Goal: Information Seeking & Learning: Learn about a topic

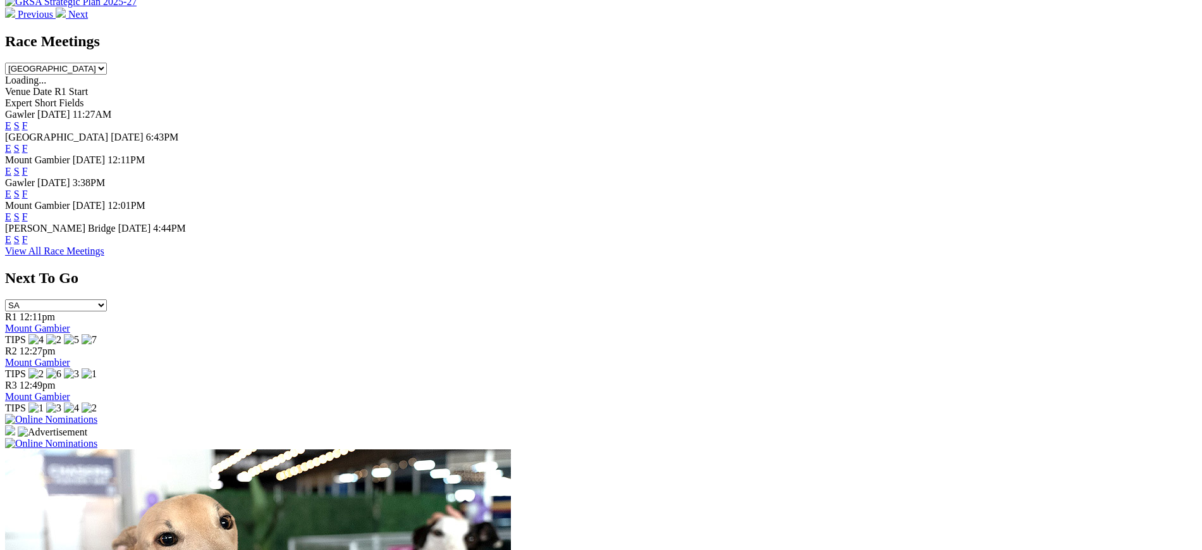
scroll to position [565, 0]
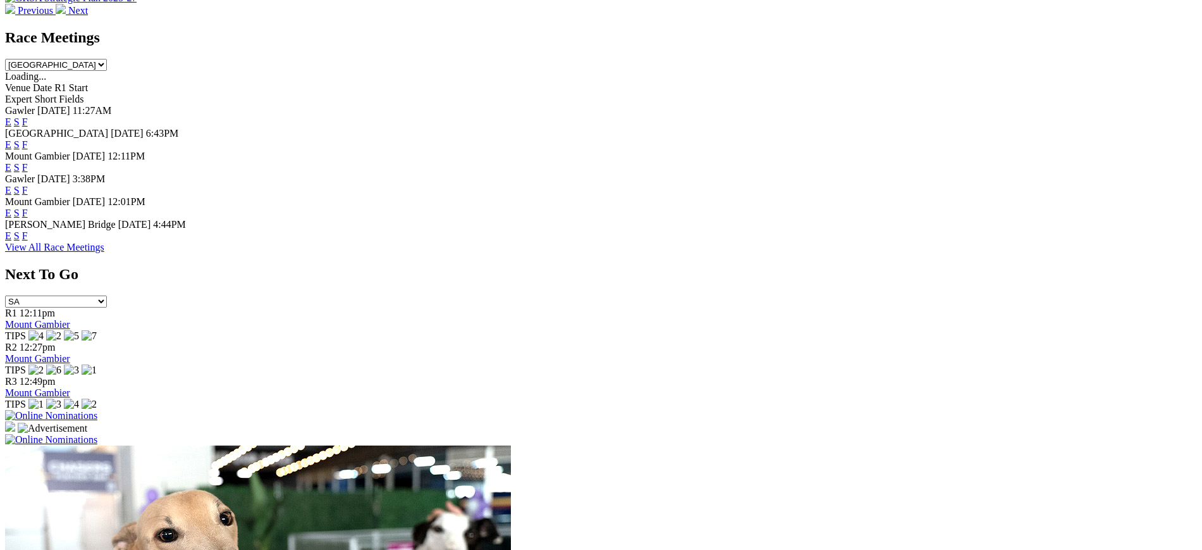
click at [28, 241] on link "F" at bounding box center [25, 235] width 6 height 11
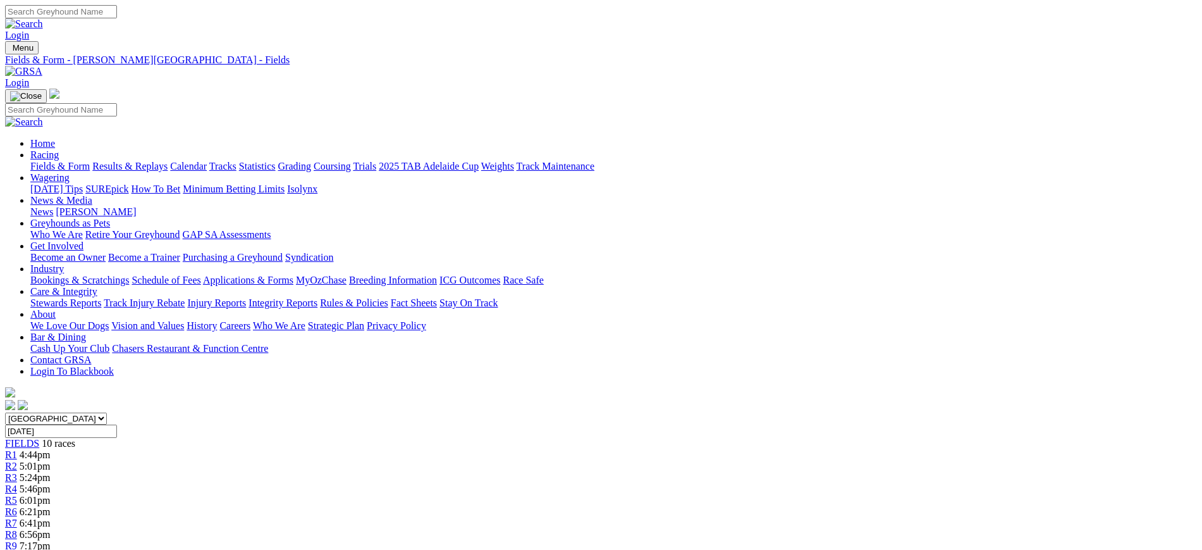
click at [42, 66] on link at bounding box center [23, 71] width 37 height 11
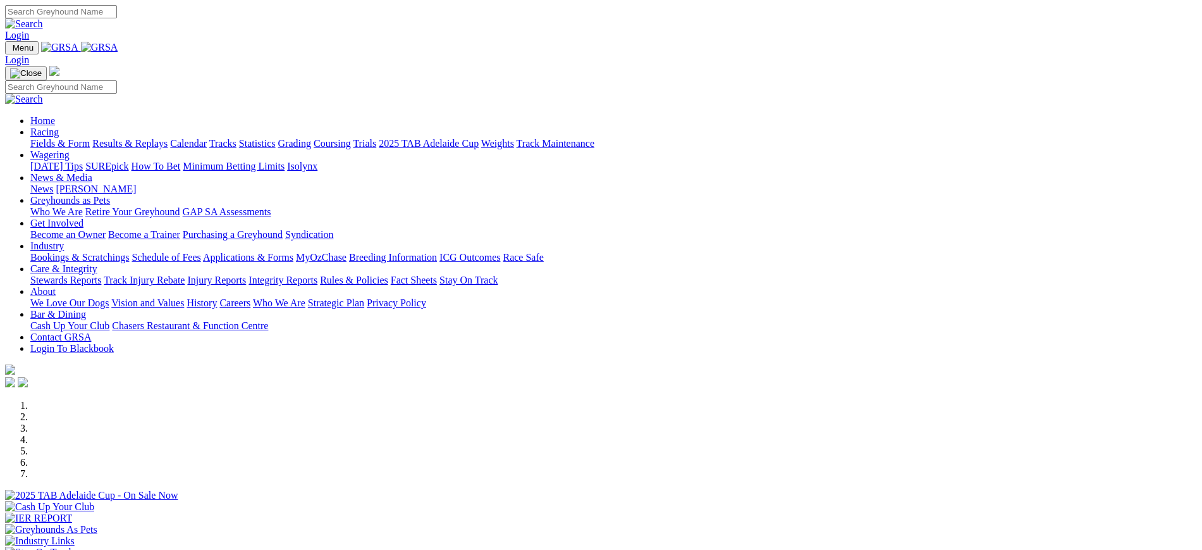
scroll to position [948, 0]
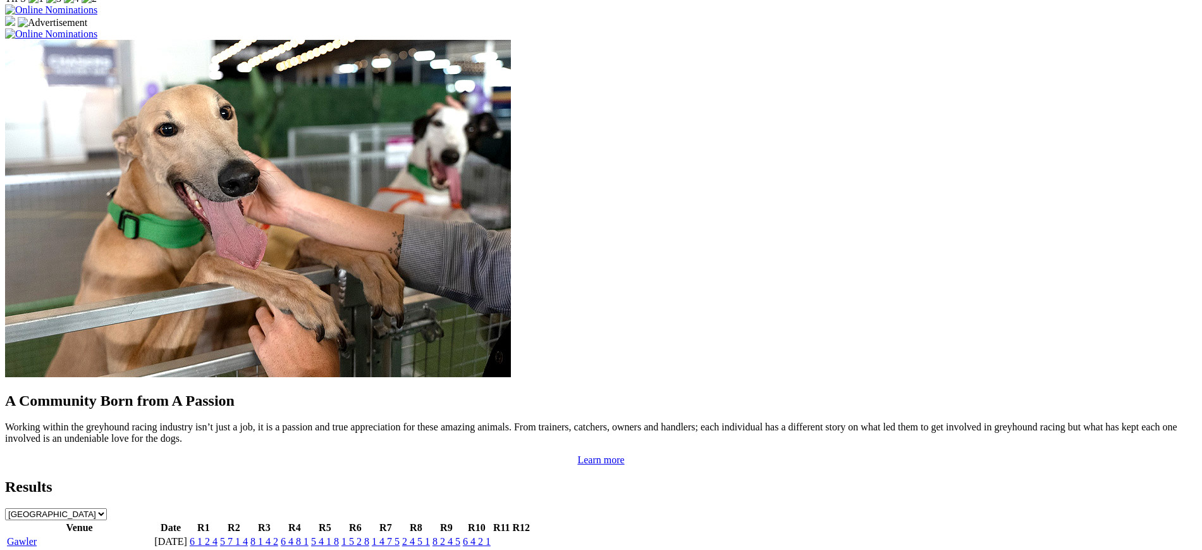
click at [430, 549] on link "4 8 2 7" at bounding box center [416, 555] width 28 height 11
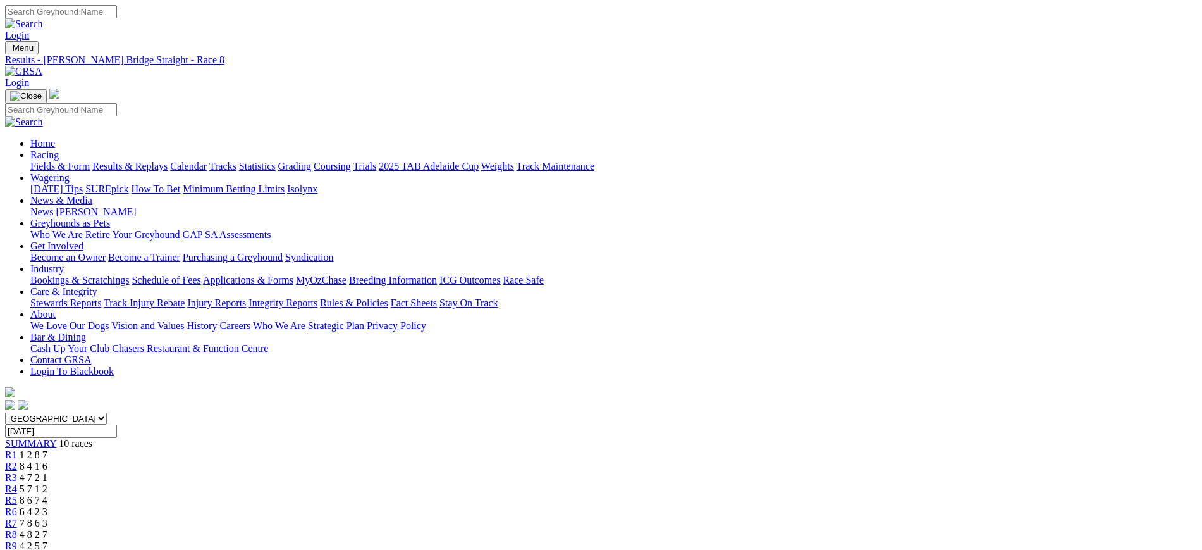
click at [101, 297] on link "Stewards Reports" at bounding box center [65, 302] width 71 height 11
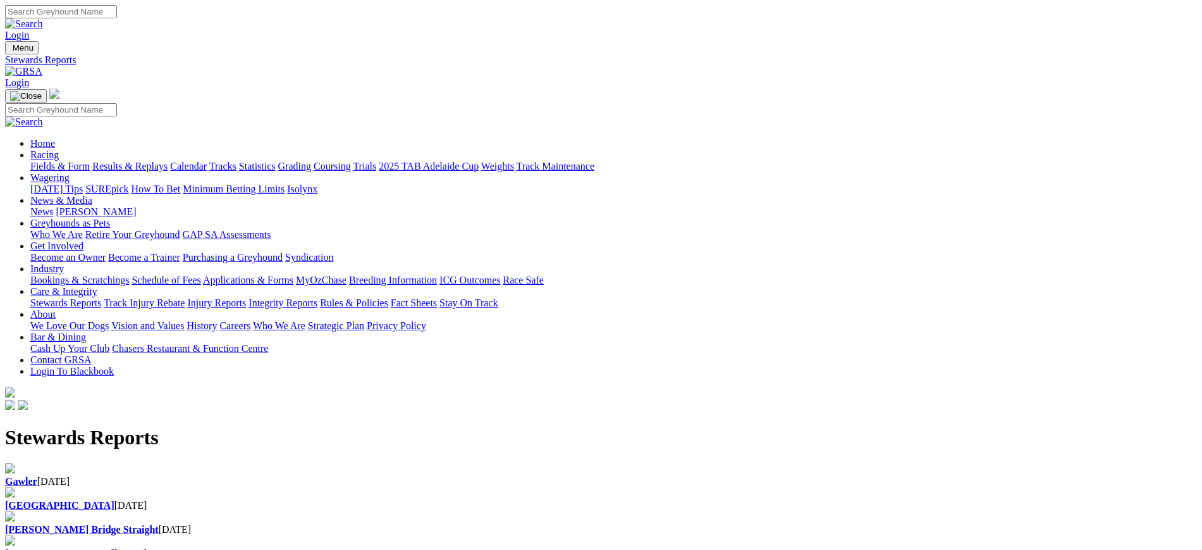
click at [37, 476] on b "Gawler" at bounding box center [21, 481] width 32 height 11
click at [42, 66] on img at bounding box center [23, 71] width 37 height 11
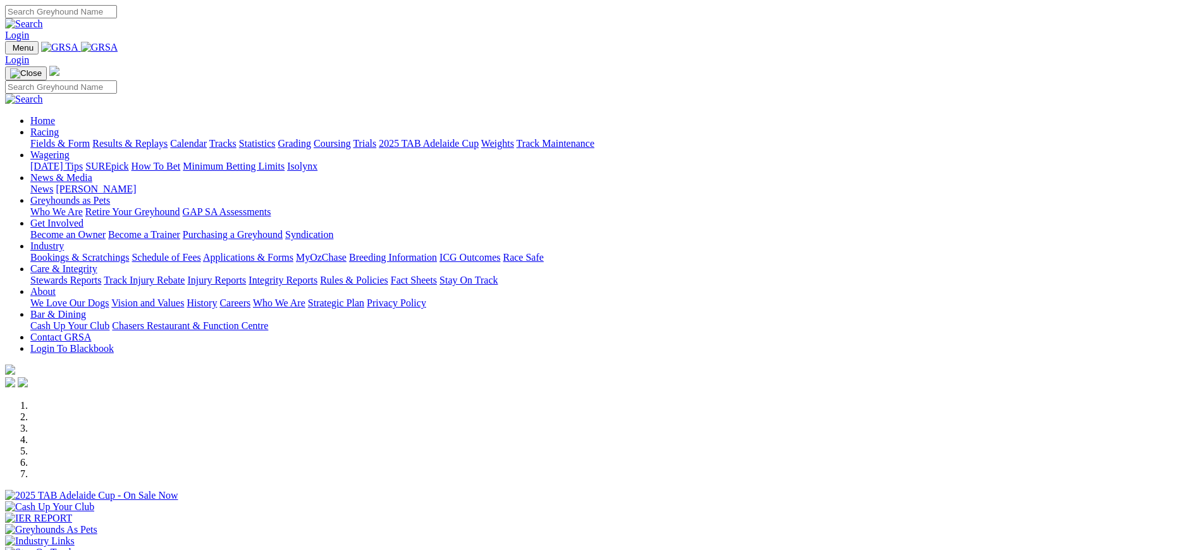
scroll to position [933, 0]
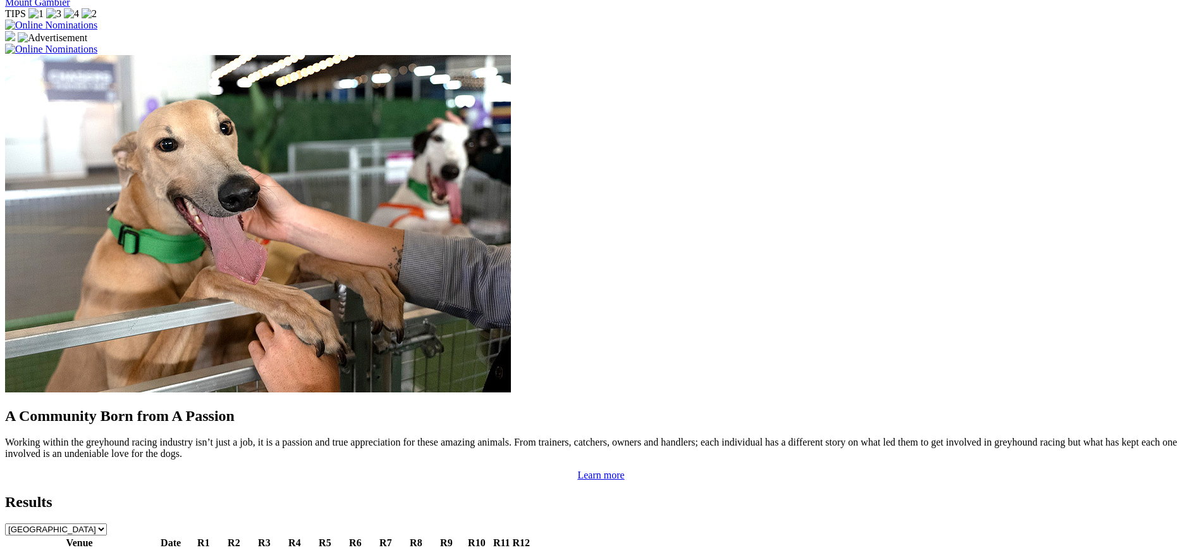
click at [491, 549] on link "6 4 2 1" at bounding box center [477, 556] width 28 height 11
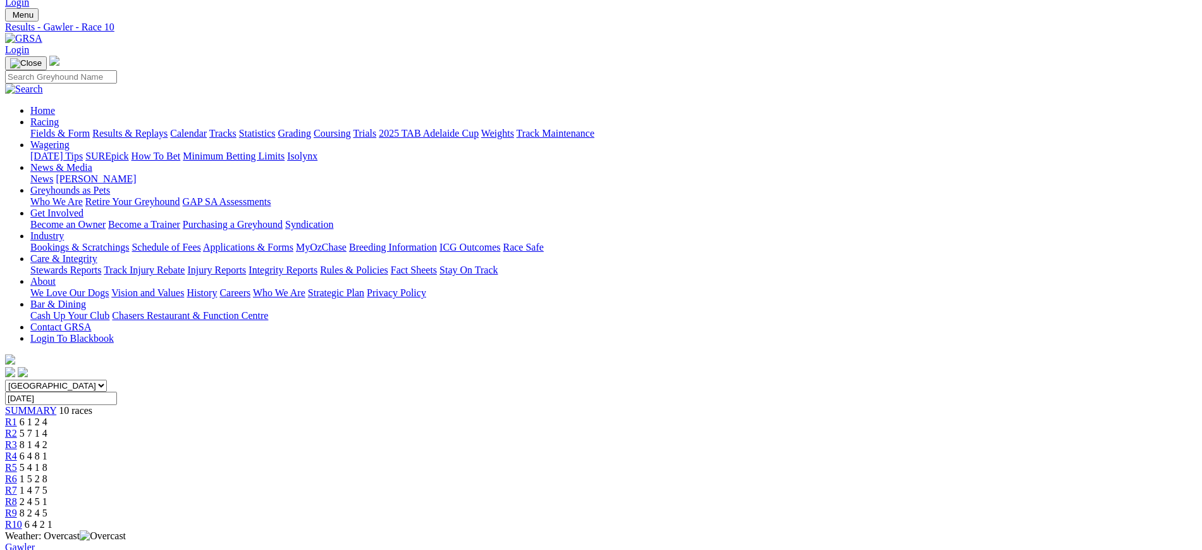
scroll to position [14, 0]
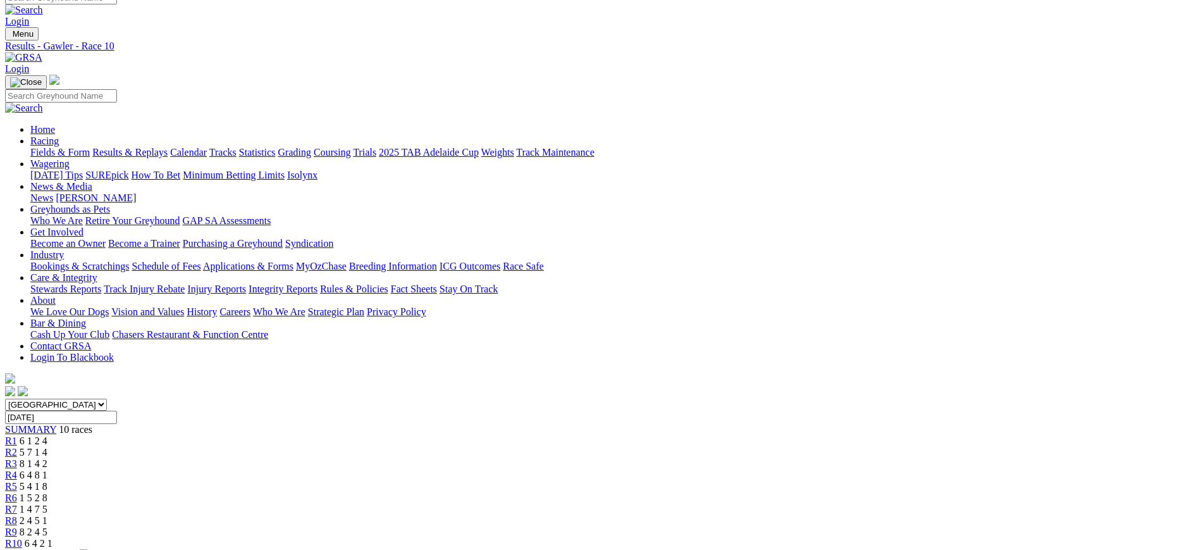
click at [47, 526] on span "8 2 4 5" at bounding box center [34, 531] width 28 height 11
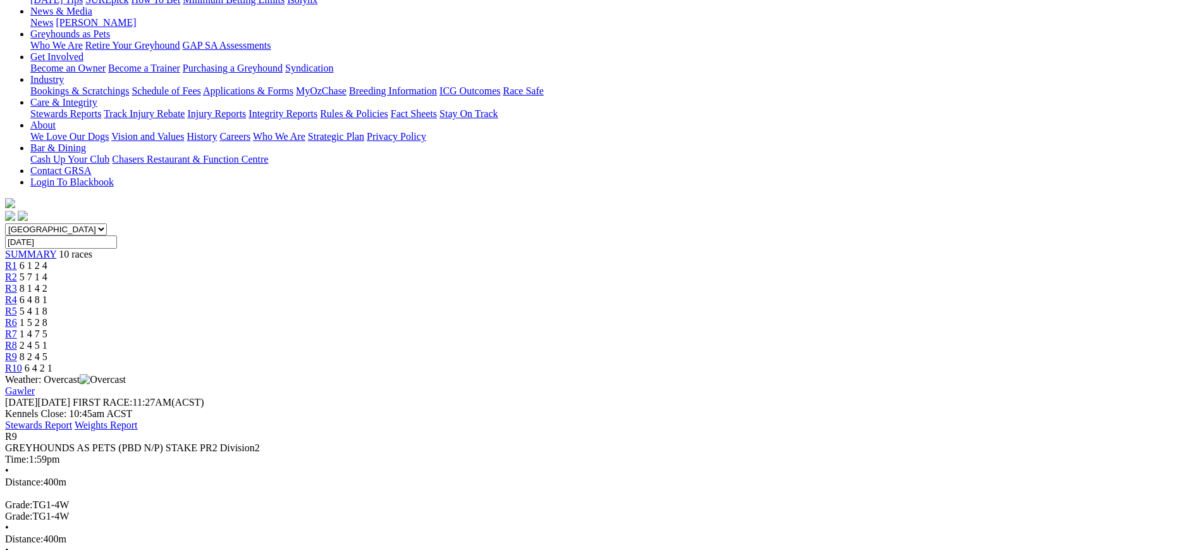
scroll to position [204, 0]
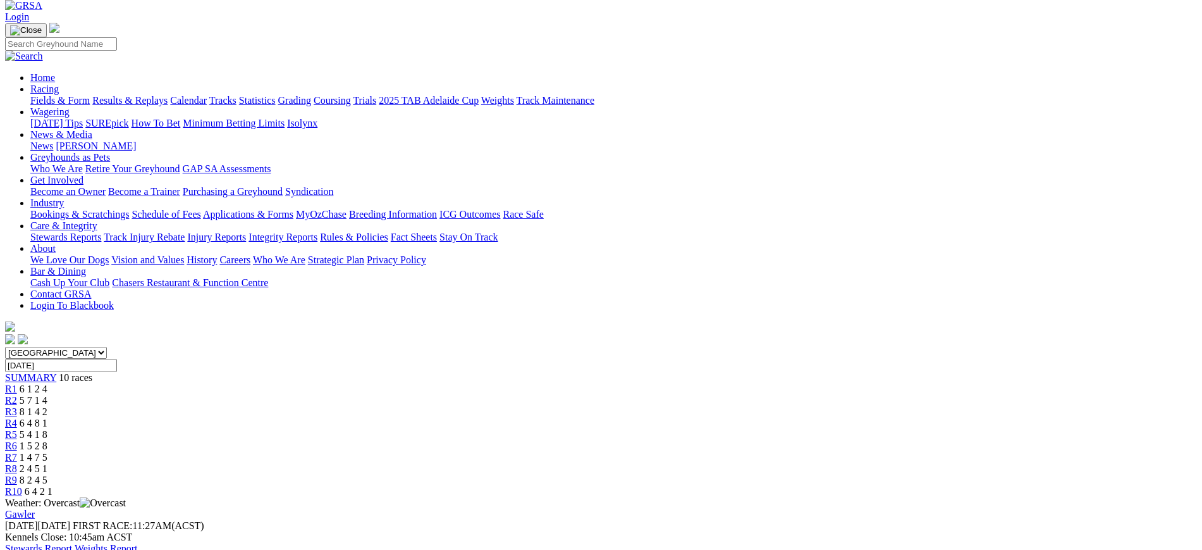
scroll to position [9, 0]
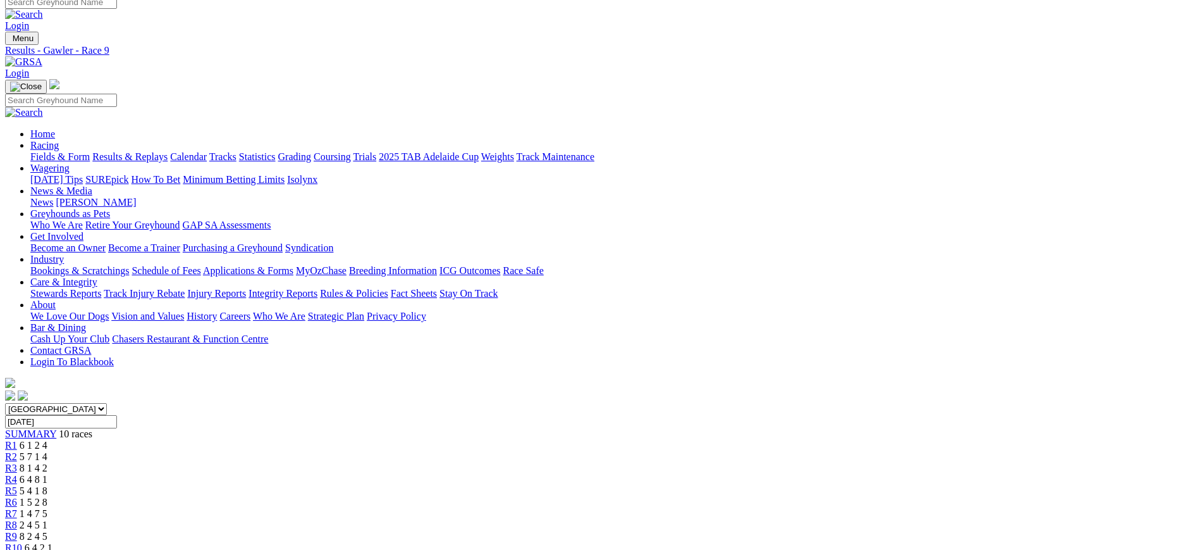
click at [17, 519] on link "R8" at bounding box center [11, 524] width 12 height 11
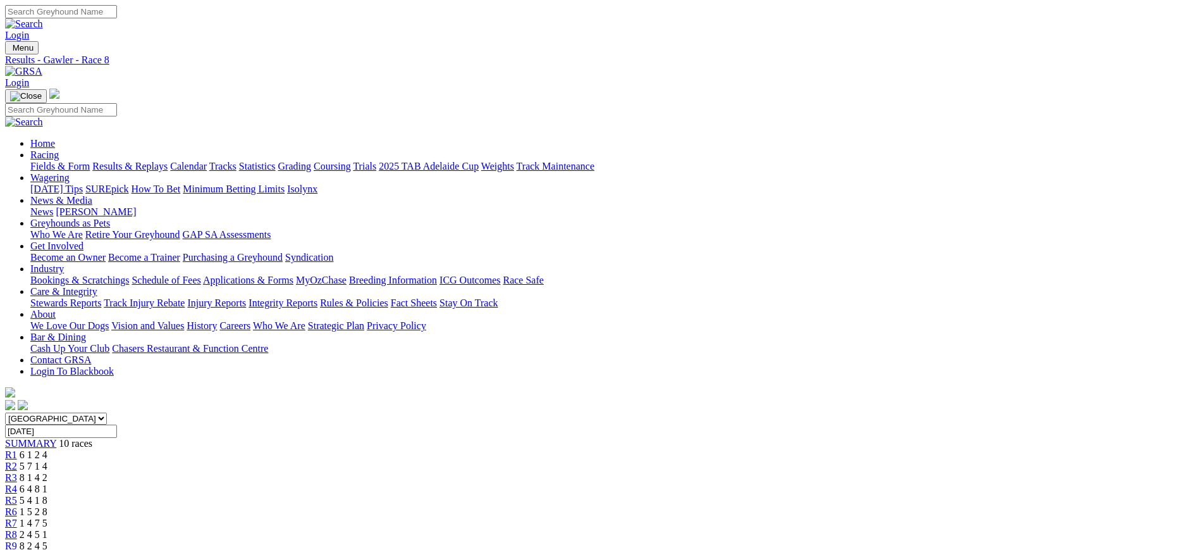
click at [17, 517] on link "R7" at bounding box center [11, 522] width 12 height 11
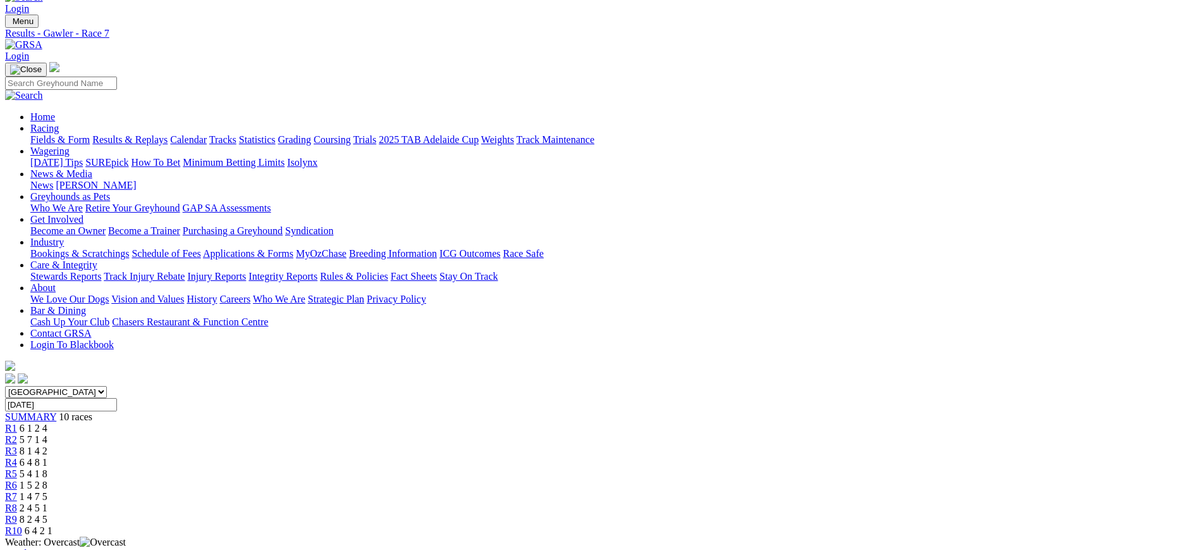
scroll to position [15, 0]
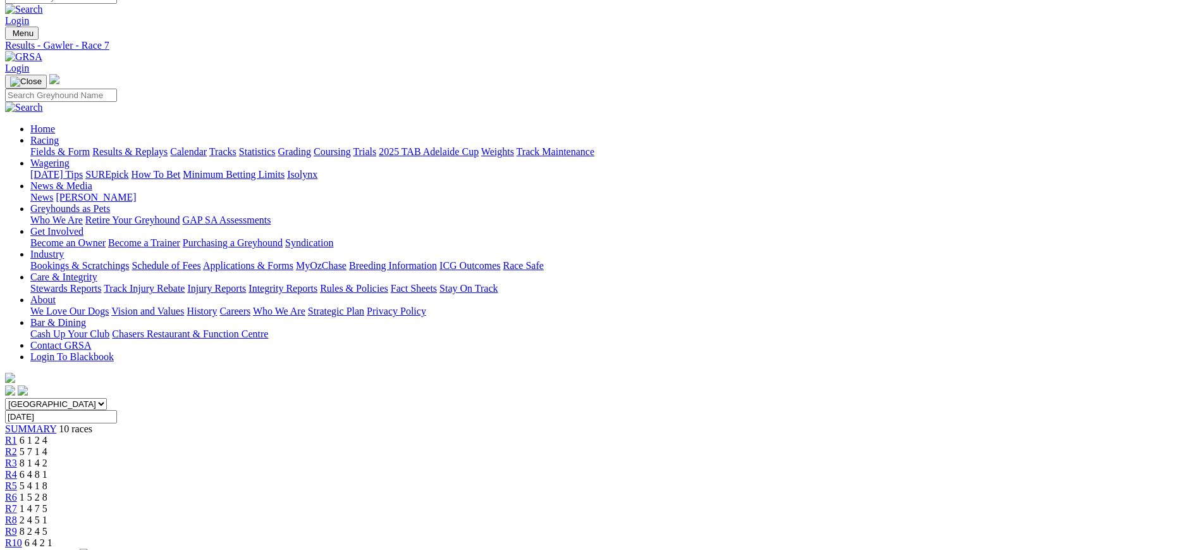
click at [675, 491] on div "R6 1 5 2 8" at bounding box center [601, 496] width 1192 height 11
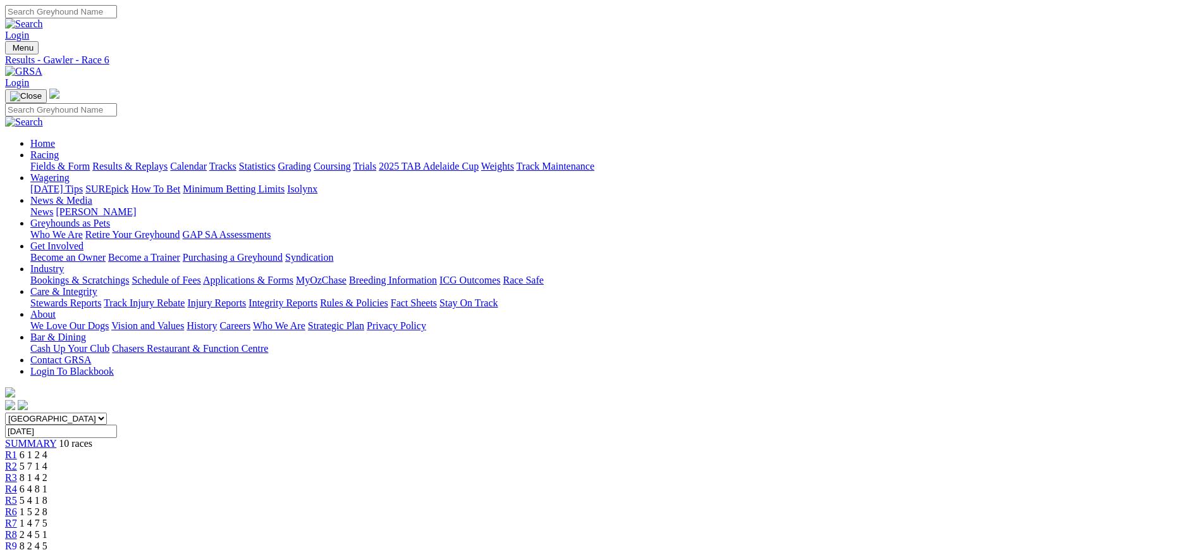
click at [47, 495] on span "5 4 1 8" at bounding box center [34, 500] width 28 height 11
click at [546, 483] on div "R4 6 4 8 1" at bounding box center [601, 488] width 1192 height 11
click at [17, 472] on link "R3" at bounding box center [11, 477] width 12 height 11
click at [17, 460] on link "R2" at bounding box center [11, 465] width 12 height 11
click at [328, 449] on div "R1 6 1 2 4" at bounding box center [601, 454] width 1192 height 11
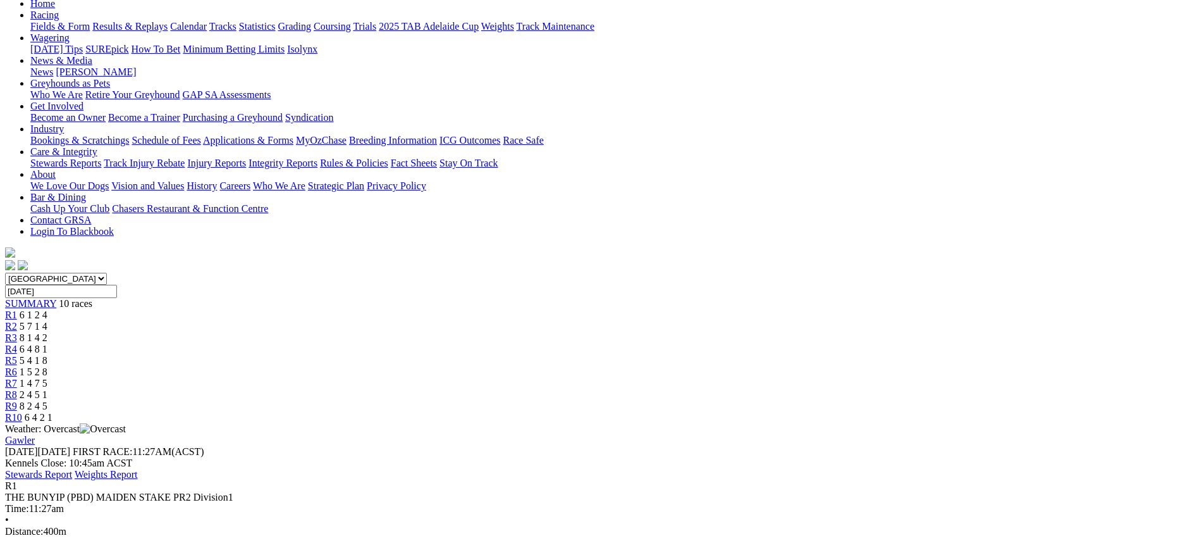
scroll to position [153, 0]
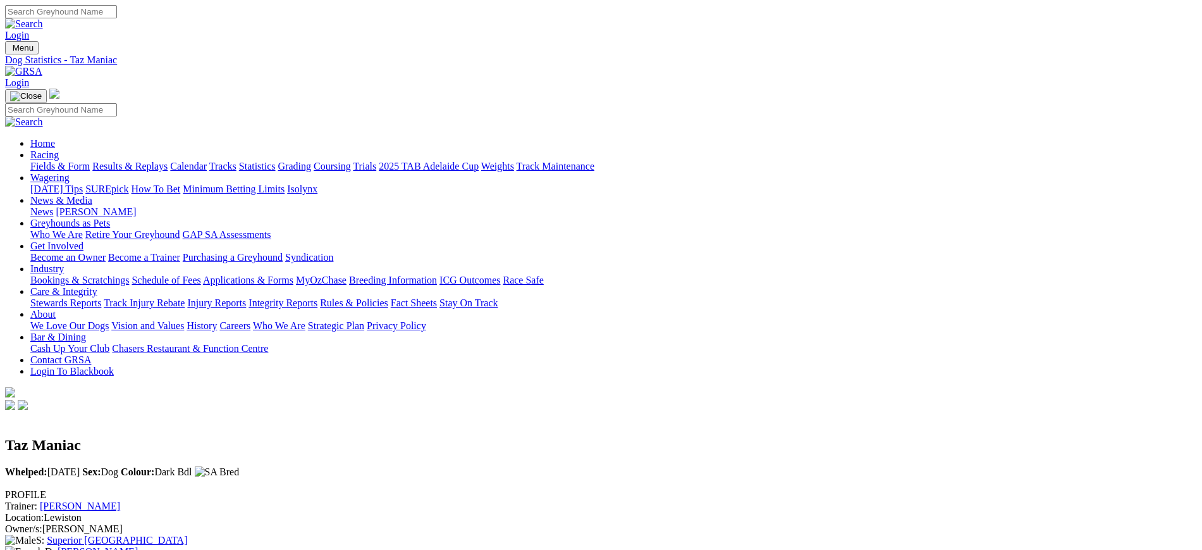
click at [42, 66] on img at bounding box center [23, 71] width 37 height 11
